Goal: Information Seeking & Learning: Learn about a topic

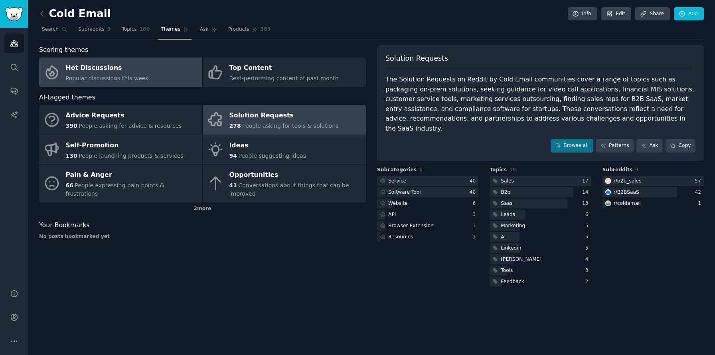
click at [140, 75] on div "Popular discussions this week" at bounding box center [107, 78] width 83 height 8
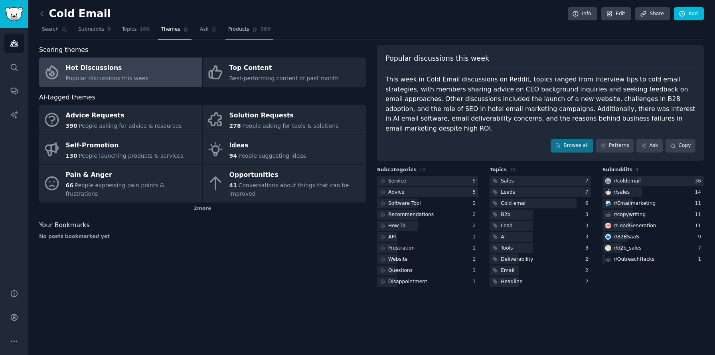
click at [237, 33] on span "Products" at bounding box center [238, 29] width 21 height 7
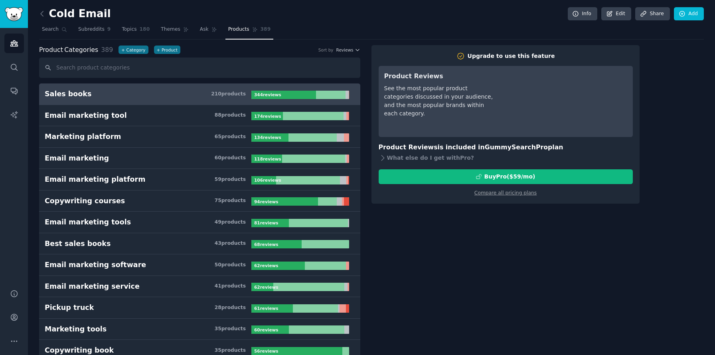
click at [209, 93] on h3 "Sales books 210 product s" at bounding box center [148, 94] width 207 height 10
click at [49, 26] on link "Search" at bounding box center [54, 31] width 31 height 16
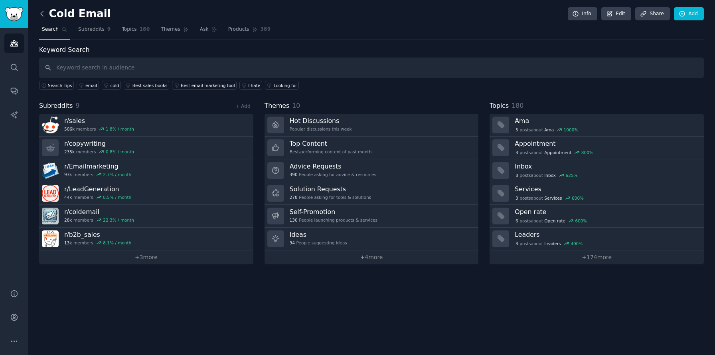
click at [43, 10] on icon at bounding box center [42, 14] width 8 height 8
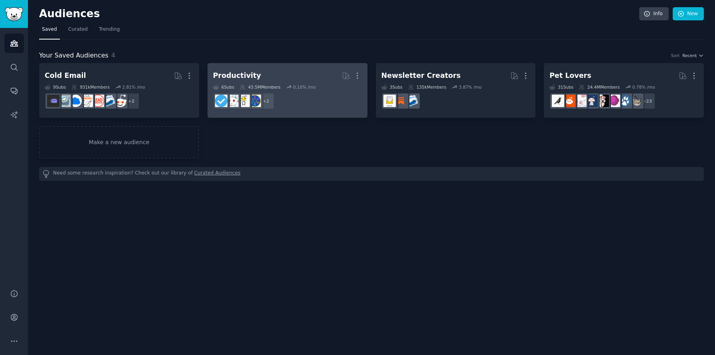
click at [268, 85] on div "43.5M Members" at bounding box center [260, 87] width 41 height 6
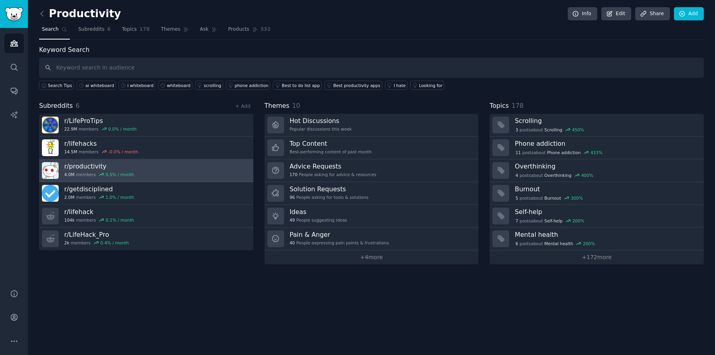
click at [145, 171] on link "r/ productivity 4.0M members 0.5 % / month" at bounding box center [146, 170] width 214 height 23
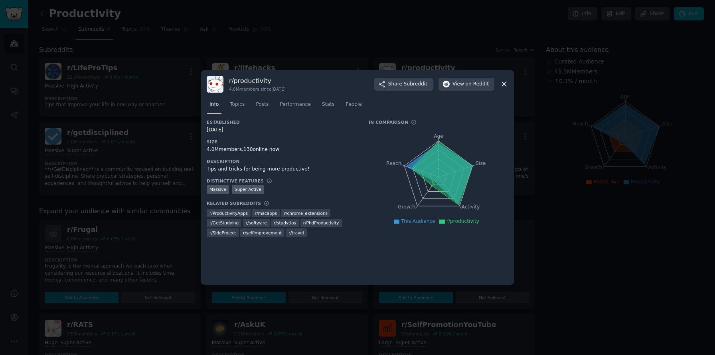
click at [128, 228] on div at bounding box center [357, 177] width 715 height 355
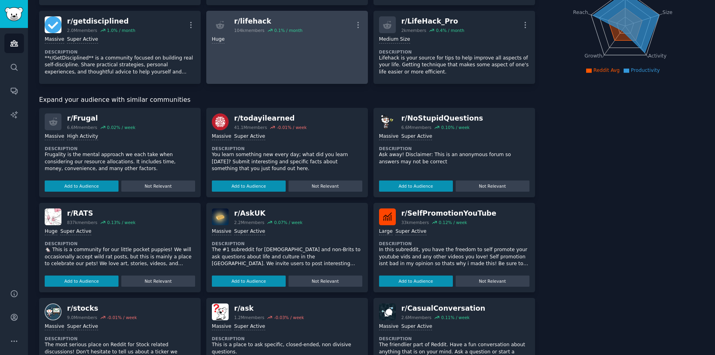
scroll to position [110, 0]
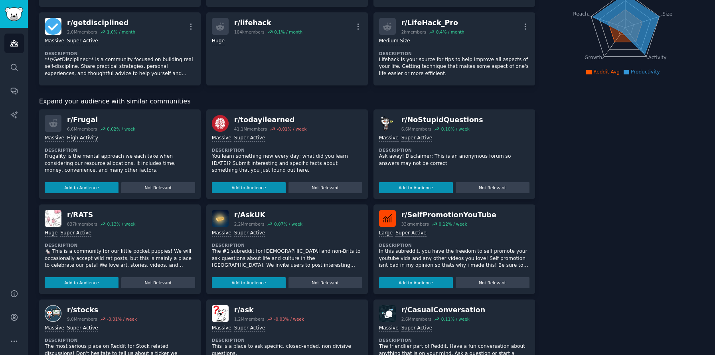
click at [274, 152] on dt "Description" at bounding box center [287, 150] width 150 height 6
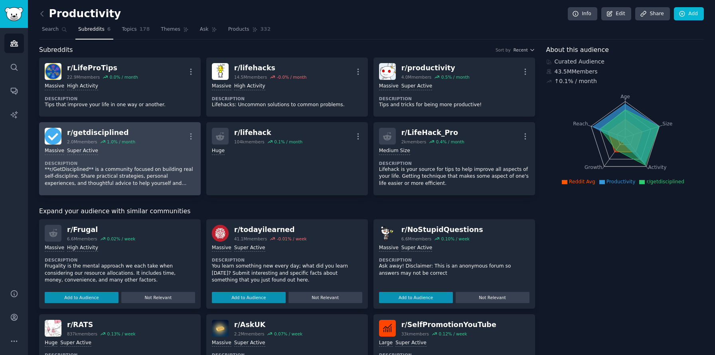
click at [148, 163] on dt "Description" at bounding box center [120, 163] width 150 height 6
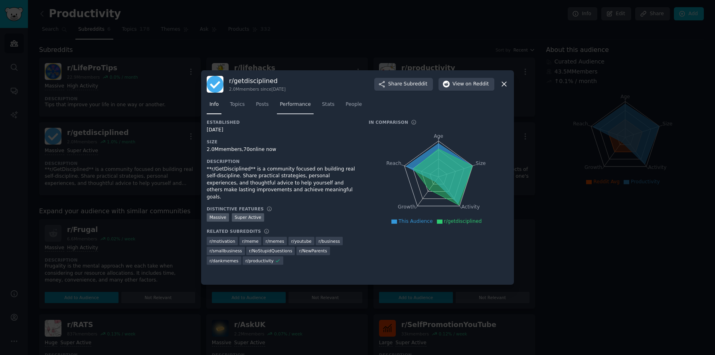
click at [287, 108] on span "Performance" at bounding box center [295, 104] width 31 height 7
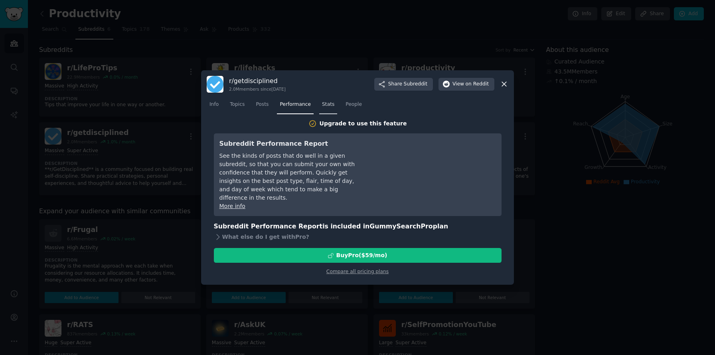
click at [323, 106] on span "Stats" at bounding box center [328, 104] width 12 height 7
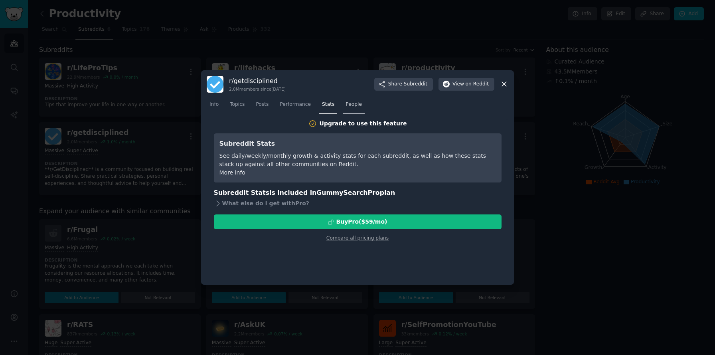
click at [358, 109] on link "People" at bounding box center [354, 106] width 22 height 16
click at [131, 137] on div at bounding box center [357, 177] width 715 height 355
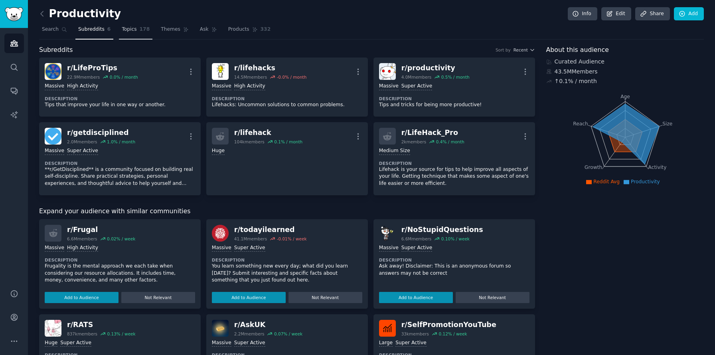
click at [134, 29] on span "Topics" at bounding box center [129, 29] width 15 height 7
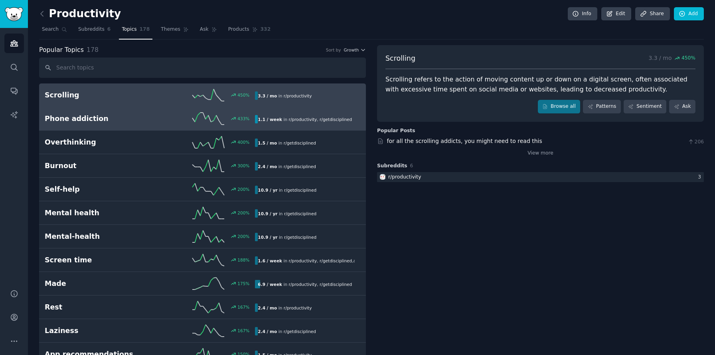
click at [166, 122] on div "433 %" at bounding box center [202, 118] width 105 height 12
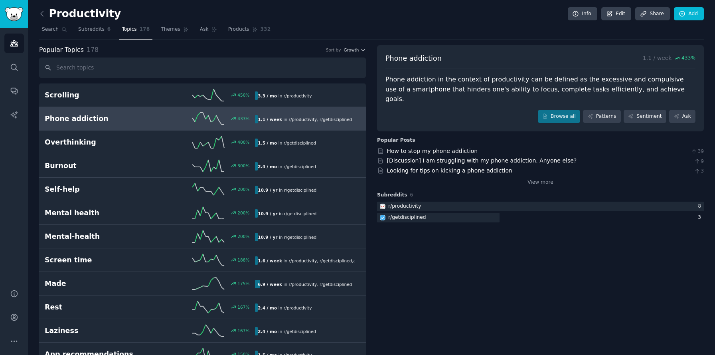
drag, startPoint x: 468, startPoint y: 292, endPoint x: 475, endPoint y: 291, distance: 7.7
